Goal: Task Accomplishment & Management: Use online tool/utility

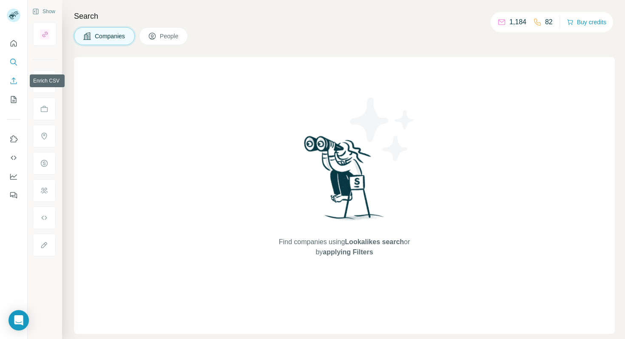
click at [16, 79] on icon "Enrich CSV" at bounding box center [13, 81] width 9 height 9
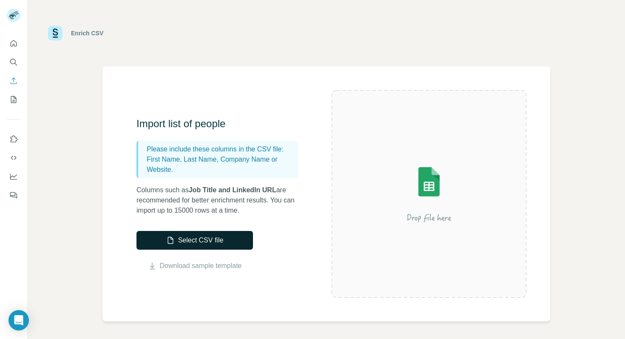
click at [220, 242] on button "Select CSV file" at bounding box center [194, 240] width 117 height 19
click at [176, 237] on button "Select CSV file" at bounding box center [194, 240] width 117 height 19
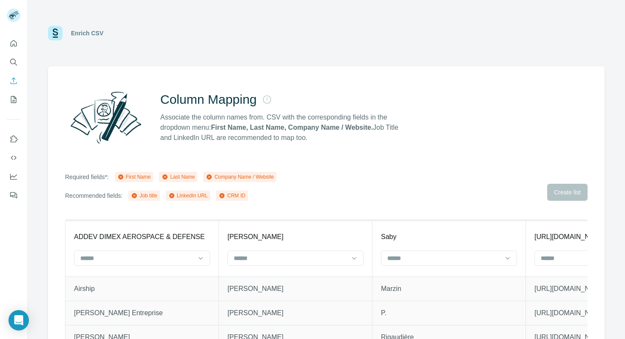
scroll to position [26, 0]
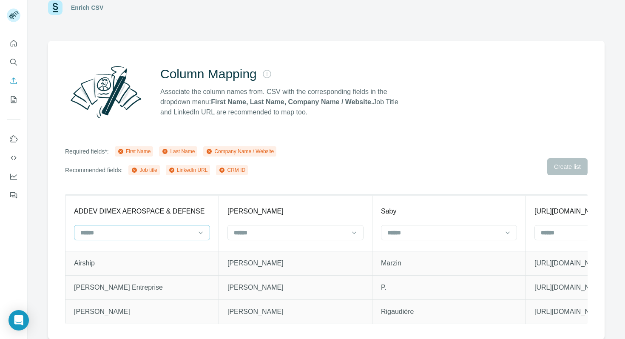
click at [158, 227] on div at bounding box center [137, 232] width 115 height 14
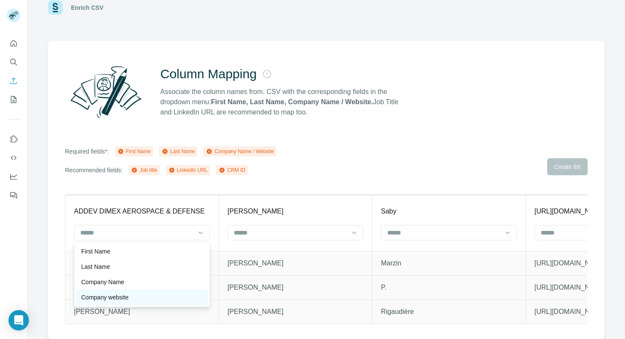
click at [124, 298] on p "Company website" at bounding box center [104, 297] width 47 height 9
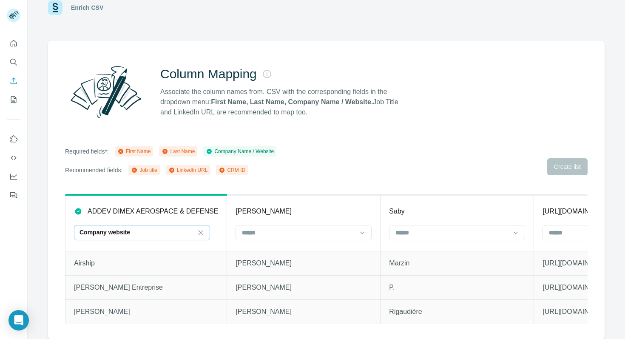
click at [144, 229] on div "Company website" at bounding box center [137, 232] width 115 height 9
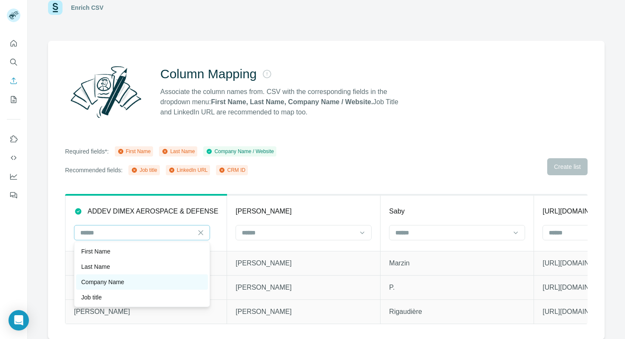
click at [131, 282] on div "Company Name" at bounding box center [142, 282] width 122 height 9
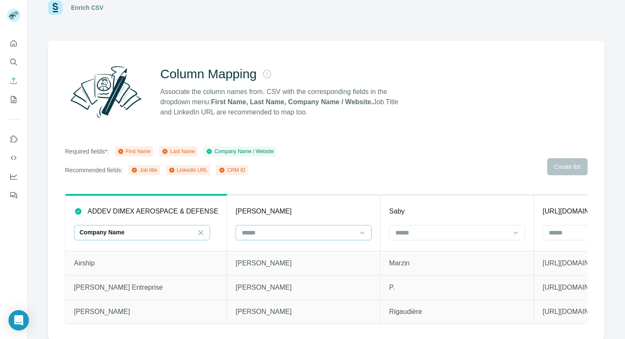
click at [254, 229] on input at bounding box center [298, 232] width 115 height 9
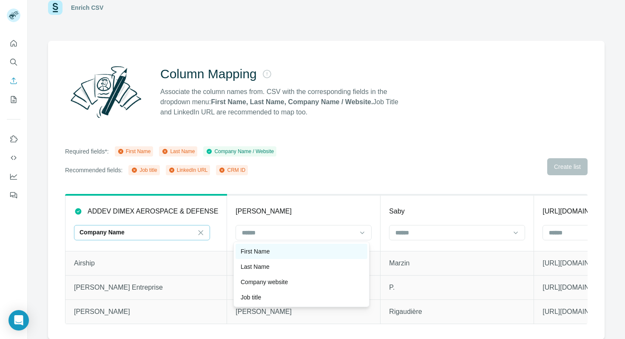
click at [261, 250] on p "First Name" at bounding box center [255, 251] width 29 height 9
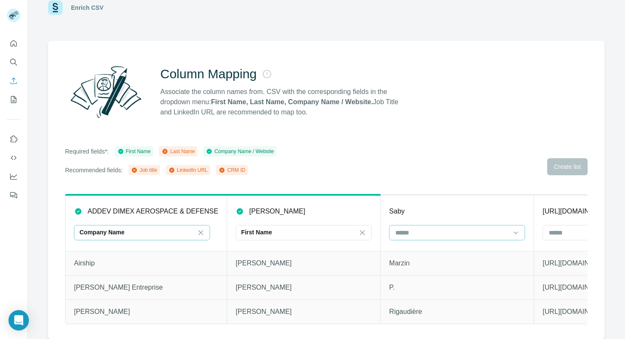
click at [425, 228] on input at bounding box center [452, 232] width 115 height 9
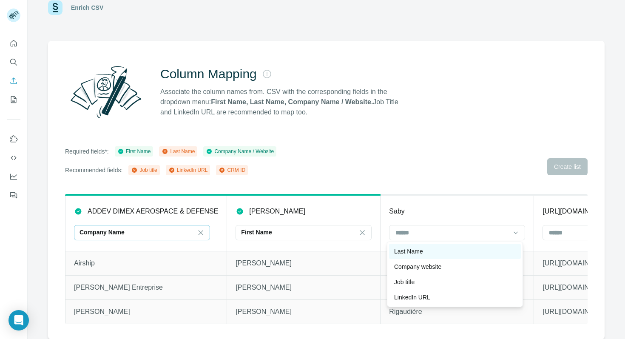
click at [405, 254] on p "Last Name" at bounding box center [408, 251] width 29 height 9
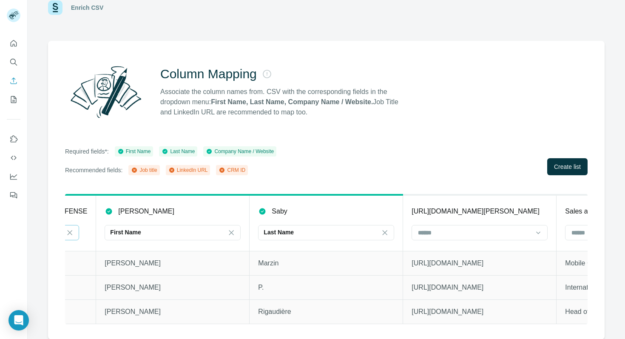
scroll to position [0, 193]
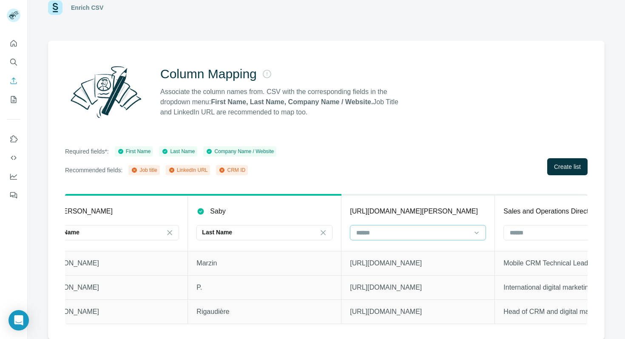
click at [413, 226] on div at bounding box center [412, 232] width 115 height 14
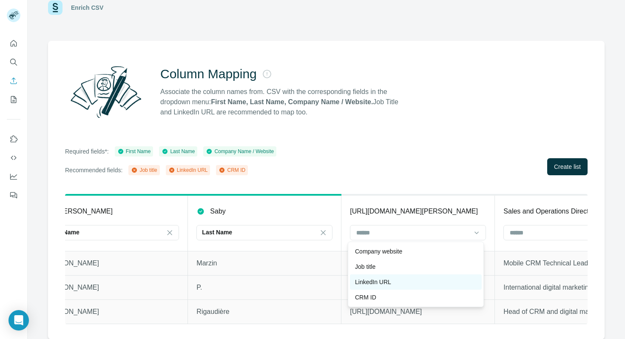
click at [380, 284] on p "LinkedIn URL" at bounding box center [373, 282] width 36 height 9
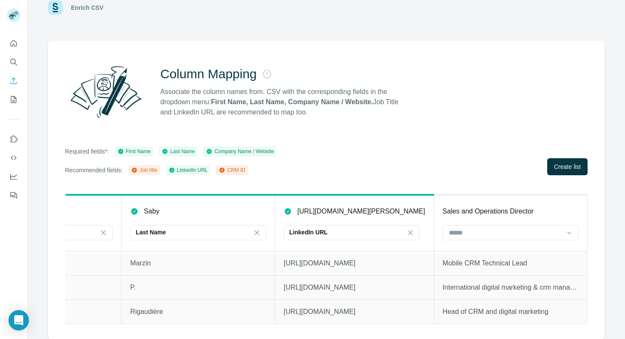
scroll to position [0, 289]
click at [459, 230] on input at bounding box center [505, 232] width 115 height 9
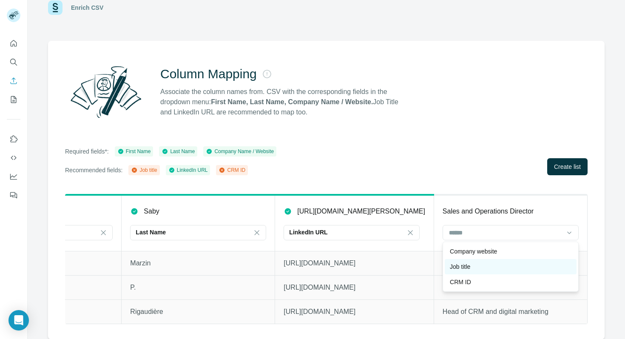
click at [464, 265] on p "Job title" at bounding box center [460, 266] width 20 height 9
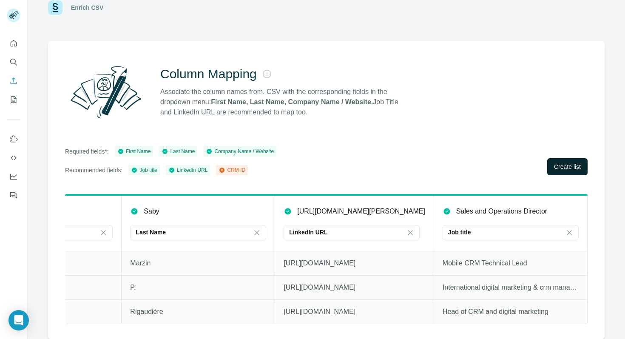
click at [571, 166] on span "Create list" at bounding box center [567, 166] width 27 height 9
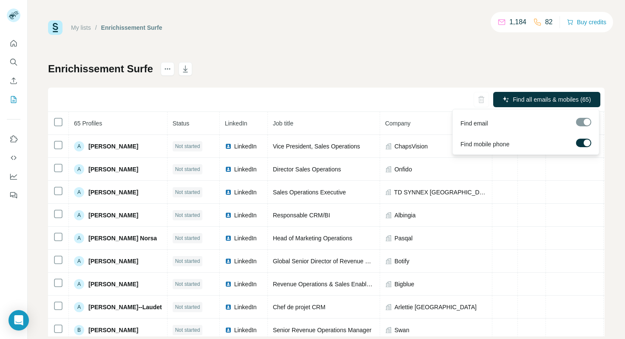
click at [547, 98] on span "Find all emails & mobiles (65)" at bounding box center [552, 99] width 78 height 9
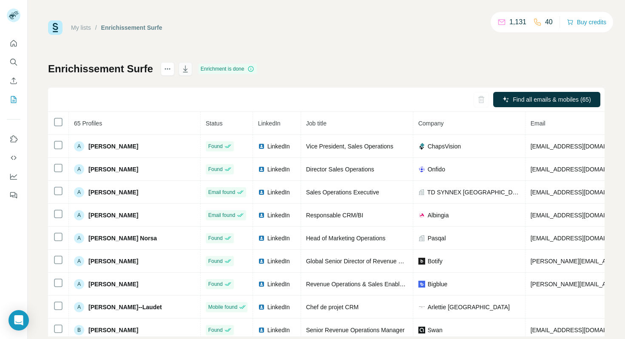
click at [182, 66] on icon "button" at bounding box center [185, 69] width 9 height 9
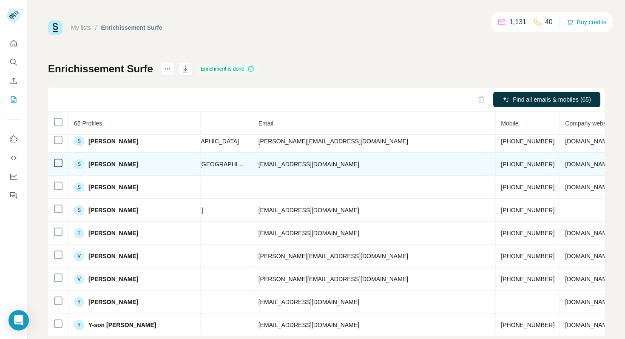
scroll to position [18, 0]
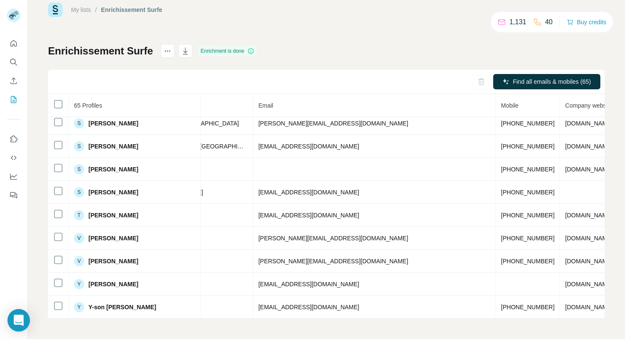
click at [17, 323] on icon "Open Intercom Messenger" at bounding box center [19, 320] width 10 height 11
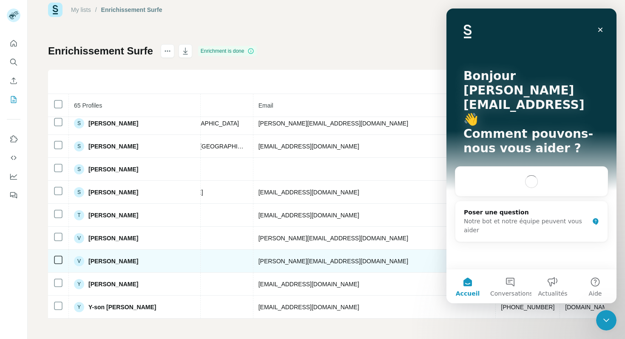
scroll to position [0, 0]
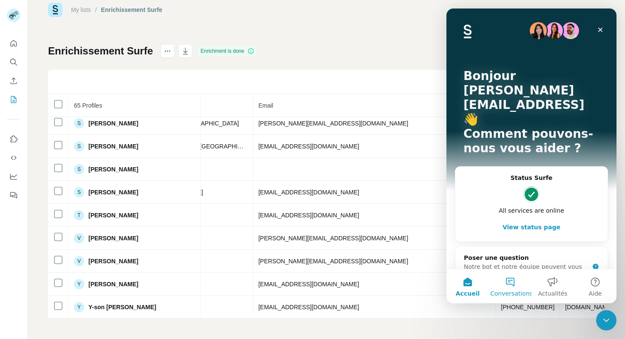
click at [507, 285] on button "Conversations" at bounding box center [510, 286] width 43 height 34
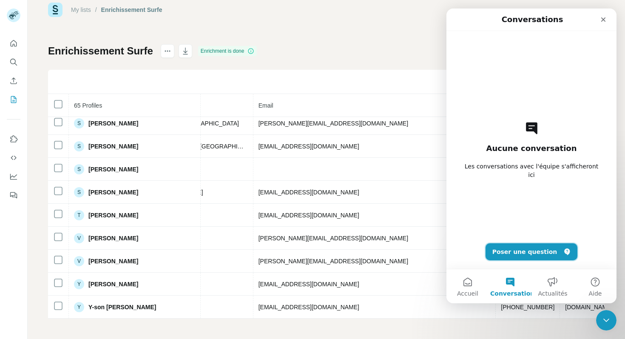
click at [507, 247] on button "Poser une question" at bounding box center [532, 251] width 92 height 17
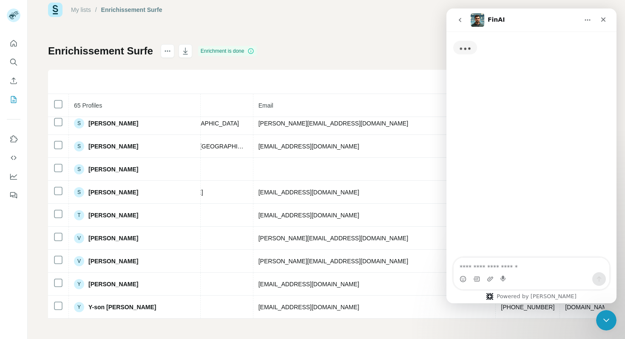
click at [468, 265] on textarea "Posez une question..." at bounding box center [532, 265] width 156 height 14
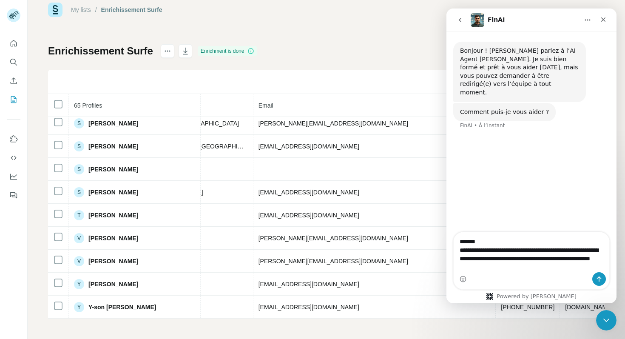
type textarea "**********"
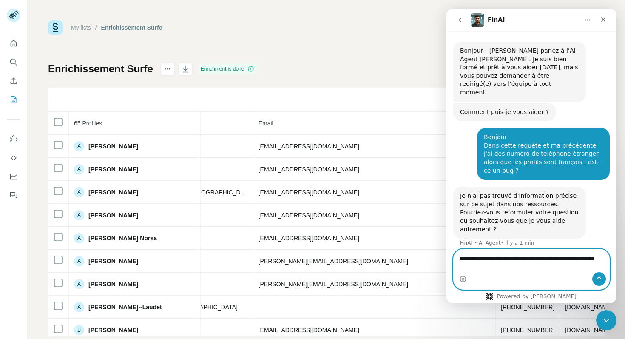
type textarea "**********"
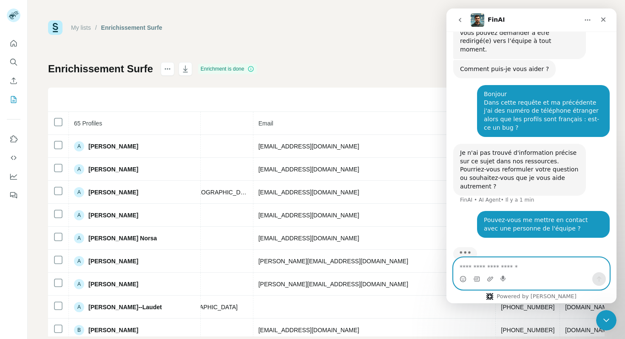
scroll to position [51, 0]
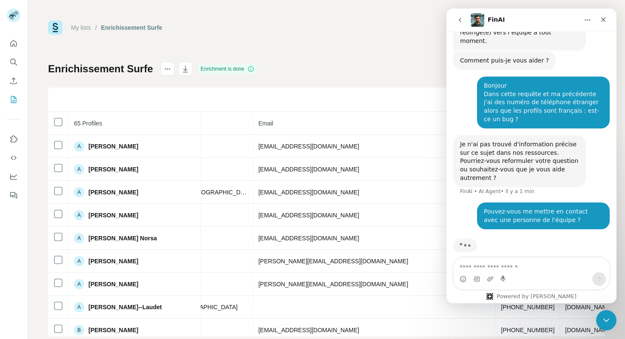
click at [546, 17] on div "FinAI" at bounding box center [525, 20] width 108 height 14
click at [599, 324] on div "Fermer le Messenger Intercom" at bounding box center [605, 319] width 20 height 20
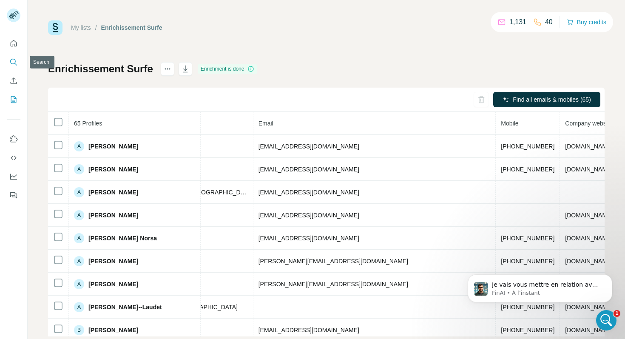
scroll to position [91, 0]
click at [12, 98] on icon "My lists" at bounding box center [13, 99] width 9 height 9
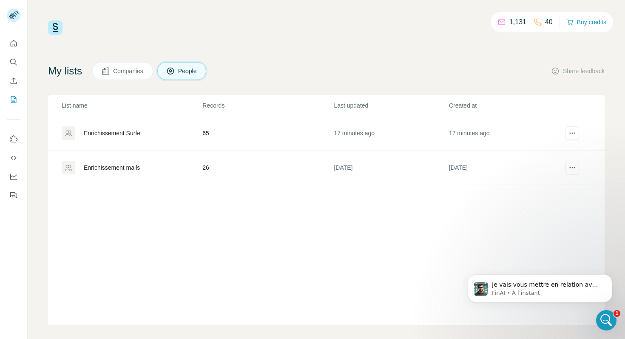
click at [139, 165] on div "Enrichissement mails" at bounding box center [112, 167] width 56 height 9
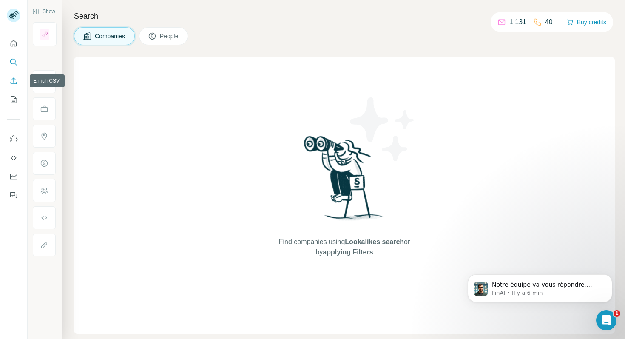
click at [14, 81] on icon "Enrich CSV" at bounding box center [13, 81] width 9 height 9
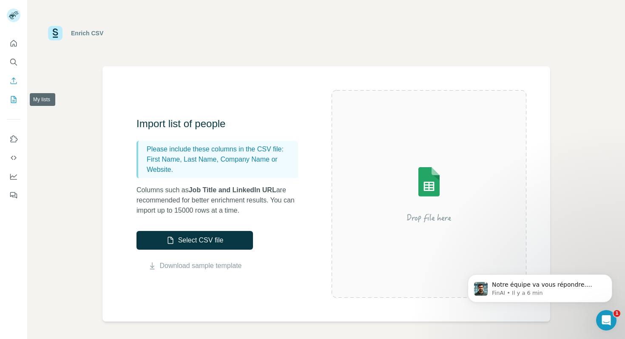
click at [11, 97] on icon "My lists" at bounding box center [13, 99] width 9 height 9
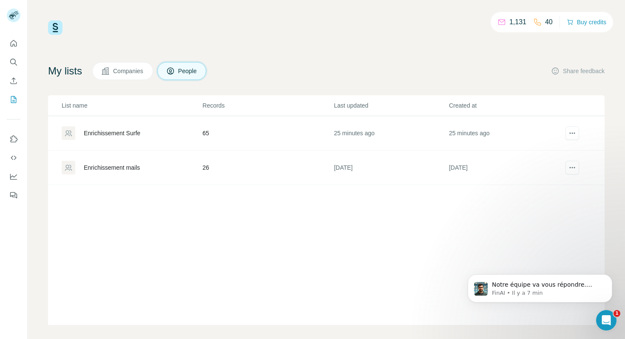
click at [116, 168] on div "Enrichissement mails" at bounding box center [112, 167] width 56 height 9
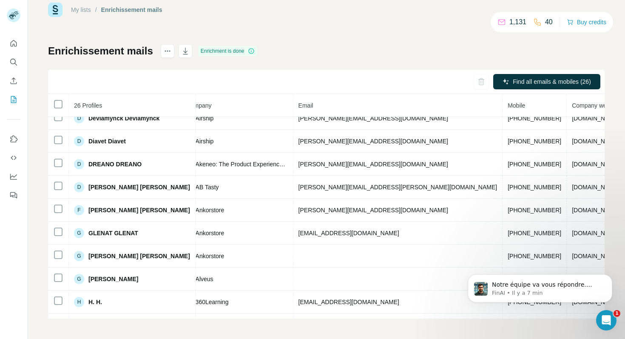
scroll to position [0, 227]
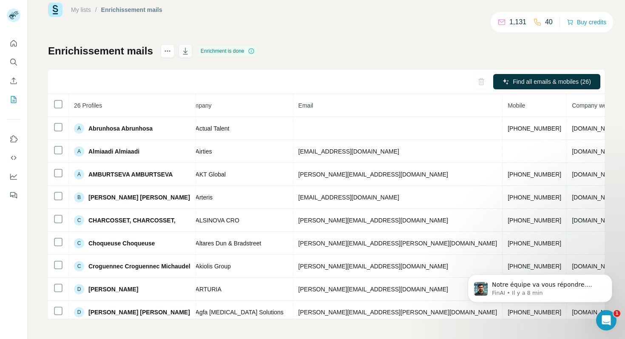
click at [184, 49] on icon "button" at bounding box center [185, 51] width 9 height 9
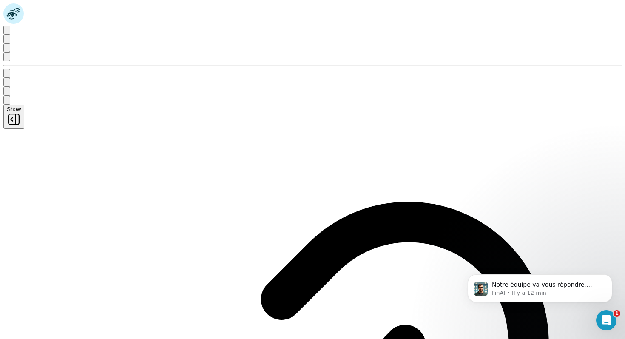
click at [7, 59] on icon "My lists" at bounding box center [7, 59] width 0 height 0
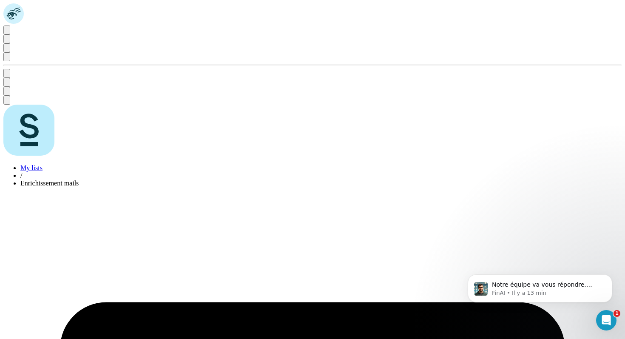
scroll to position [18, 0]
click at [602, 317] on icon "Ouvrir le Messenger Intercom" at bounding box center [605, 319] width 14 height 14
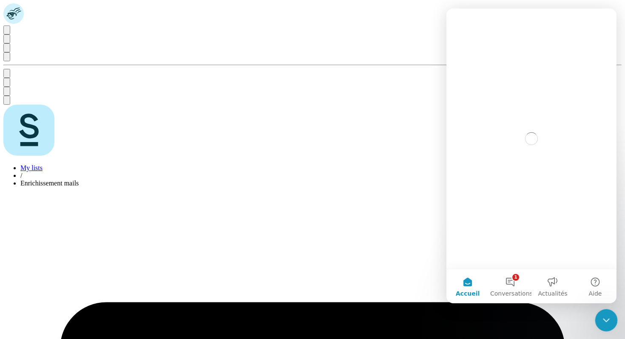
scroll to position [0, 0]
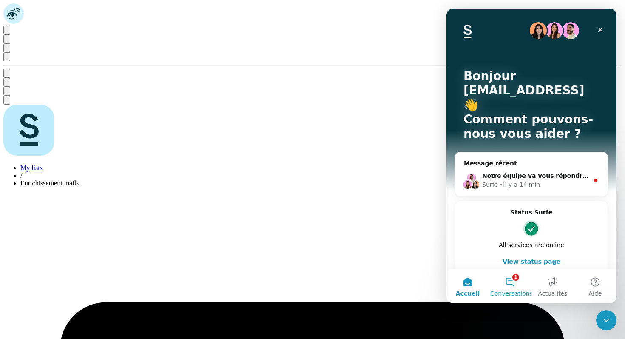
click at [512, 284] on button "1 Conversations" at bounding box center [510, 286] width 43 height 34
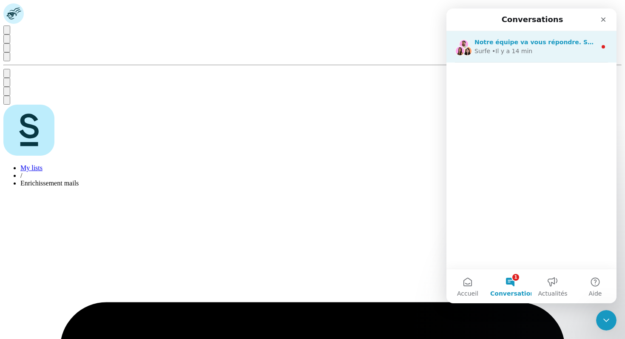
click at [523, 45] on span "Notre équipe va vous répondre. Surfe répond généralement dans la journée." at bounding box center [604, 42] width 258 height 7
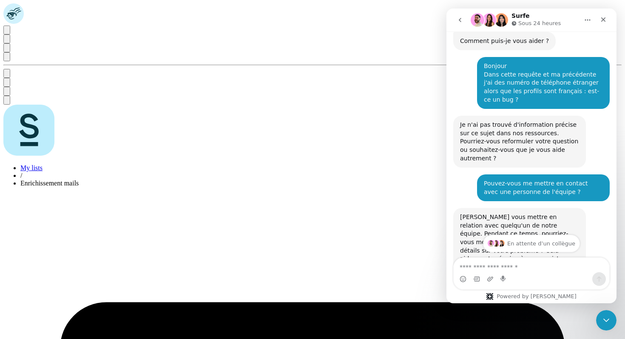
scroll to position [142, 0]
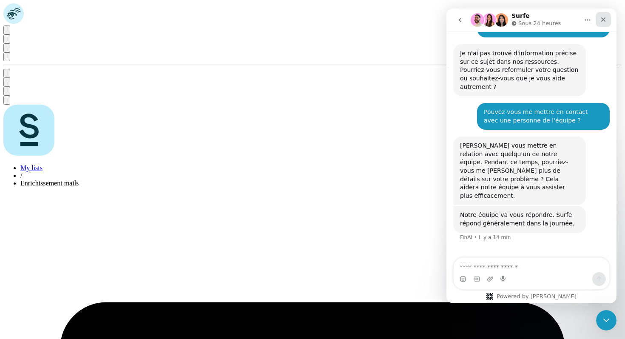
click at [600, 20] on icon "Fermer" at bounding box center [603, 19] width 7 height 7
